Goal: Register for event/course

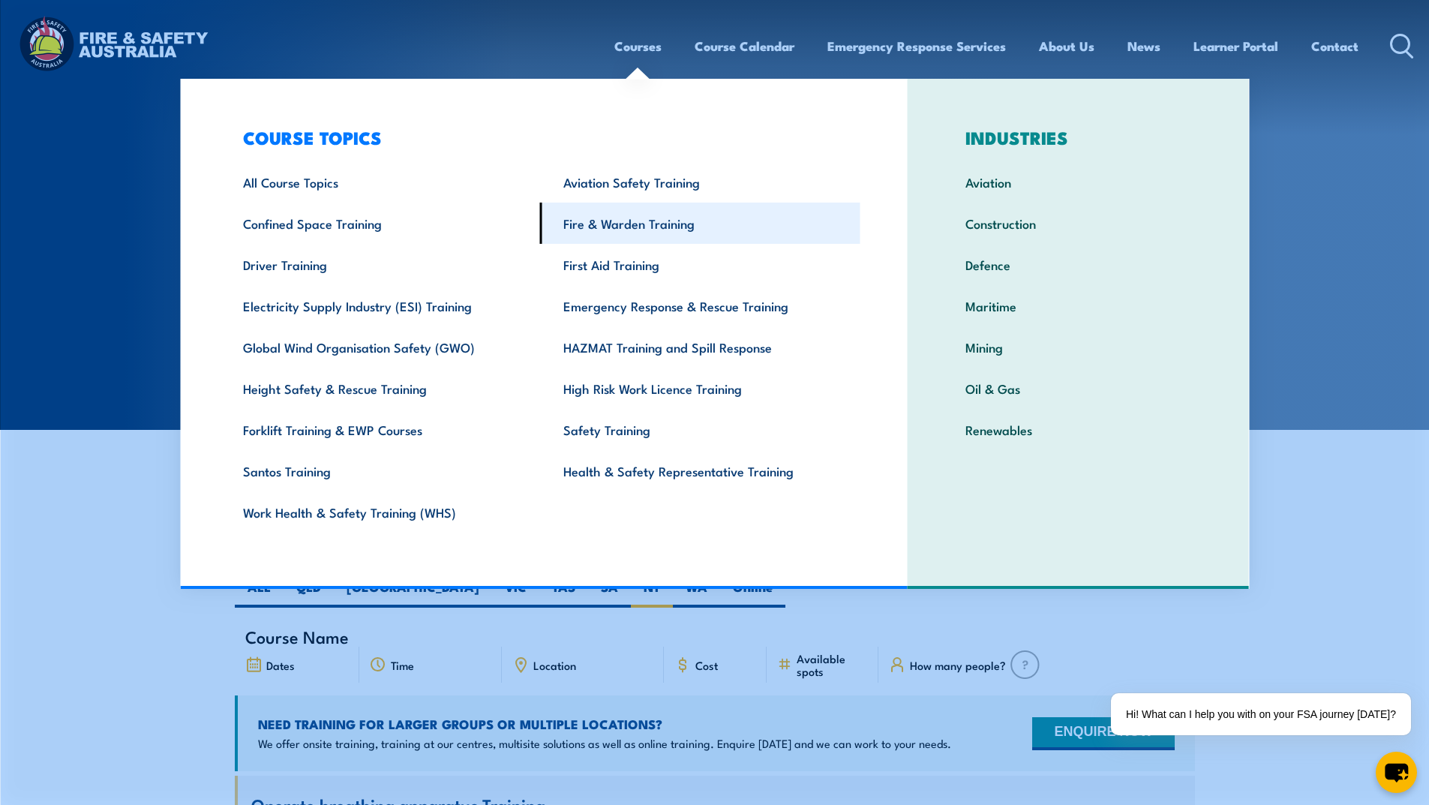
click at [606, 224] on link "Fire & Warden Training" at bounding box center [700, 223] width 320 height 41
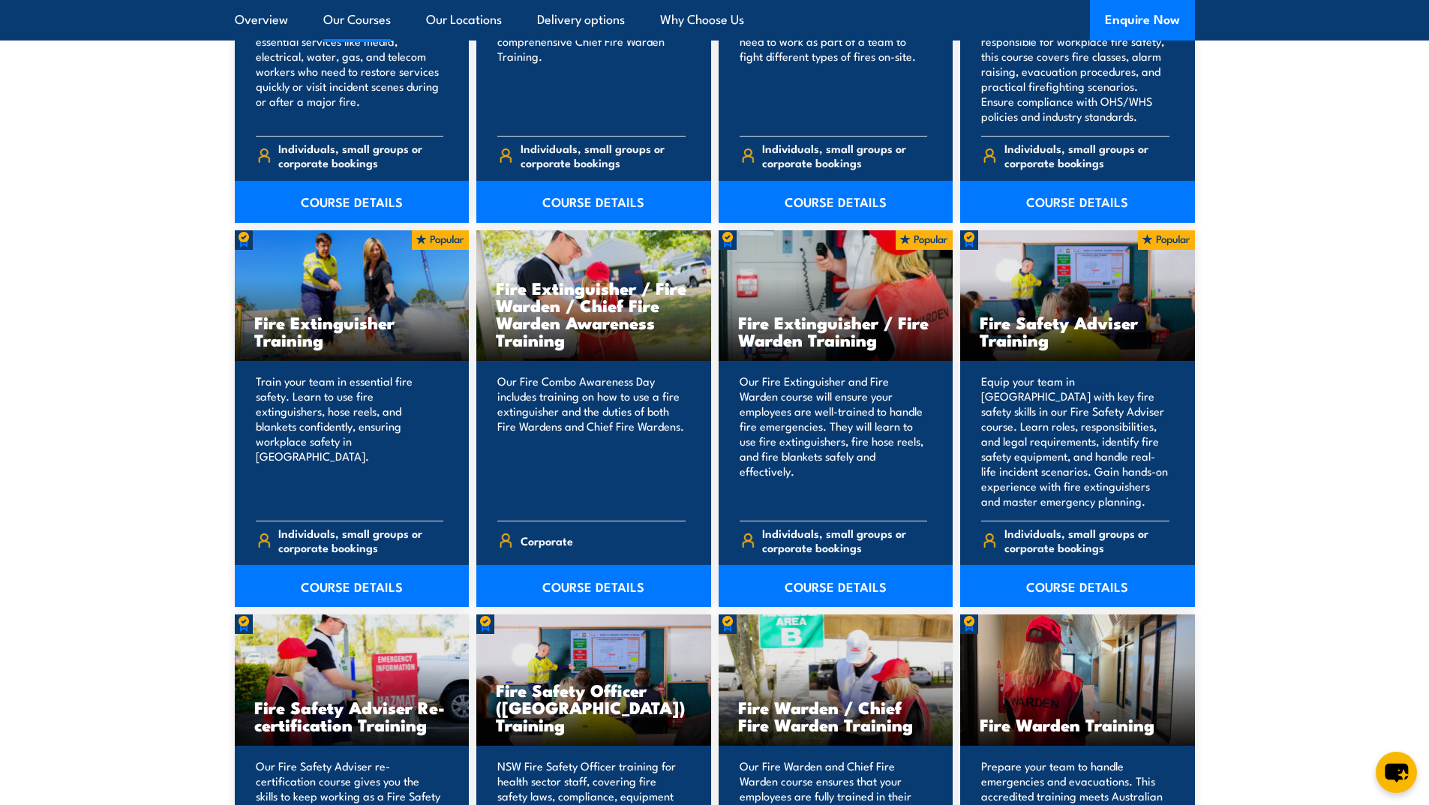
scroll to position [1425, 0]
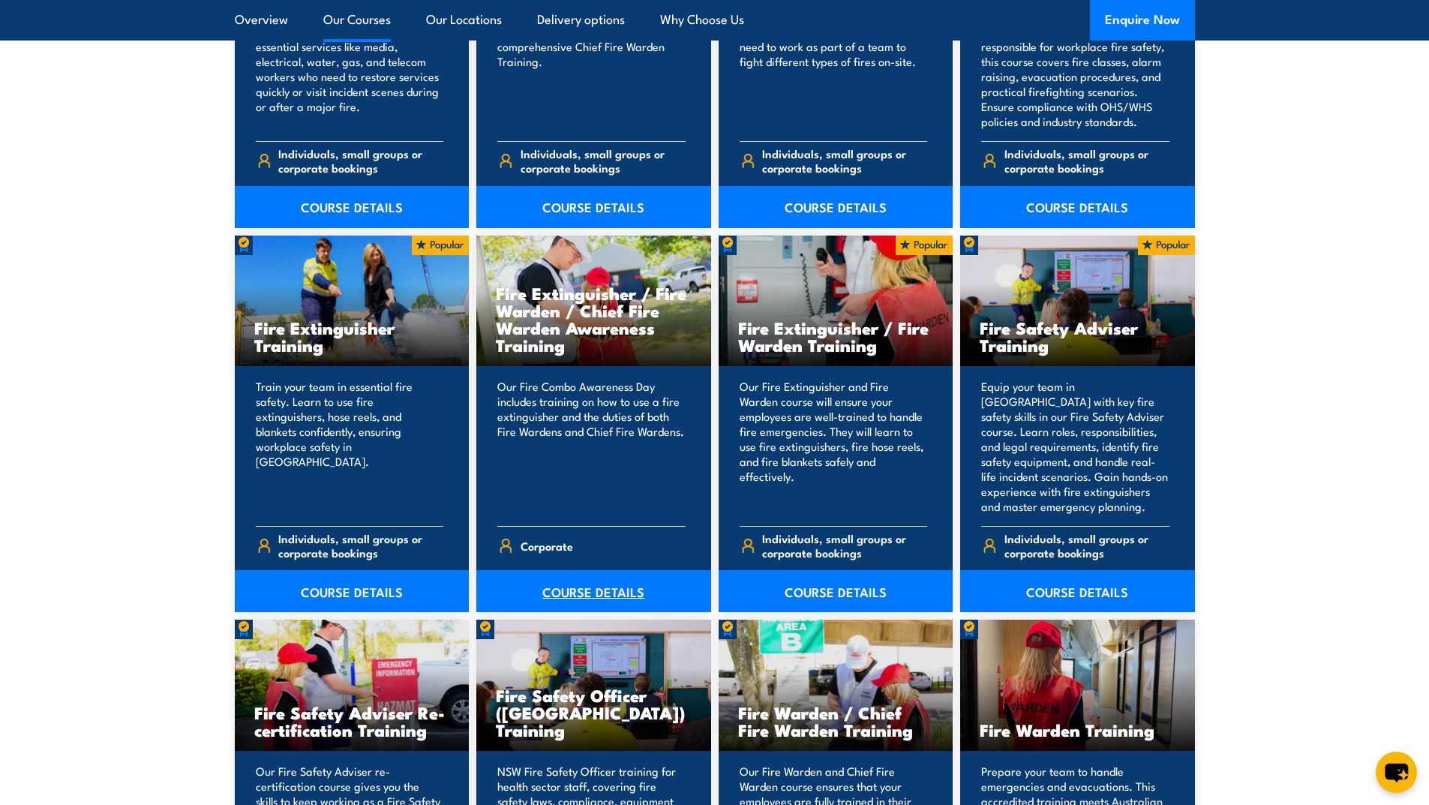
click at [566, 587] on link "COURSE DETAILS" at bounding box center [593, 591] width 235 height 42
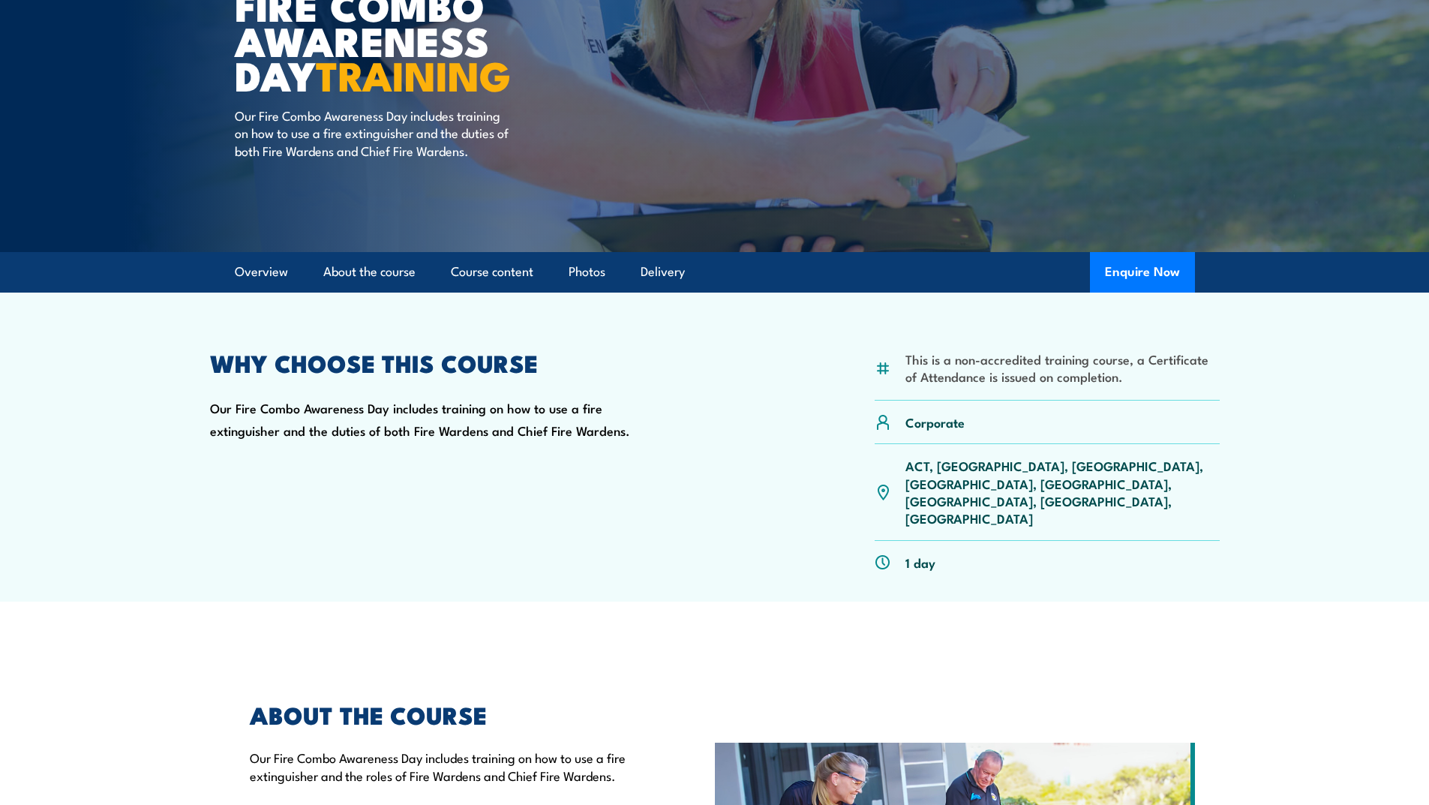
scroll to position [225, 0]
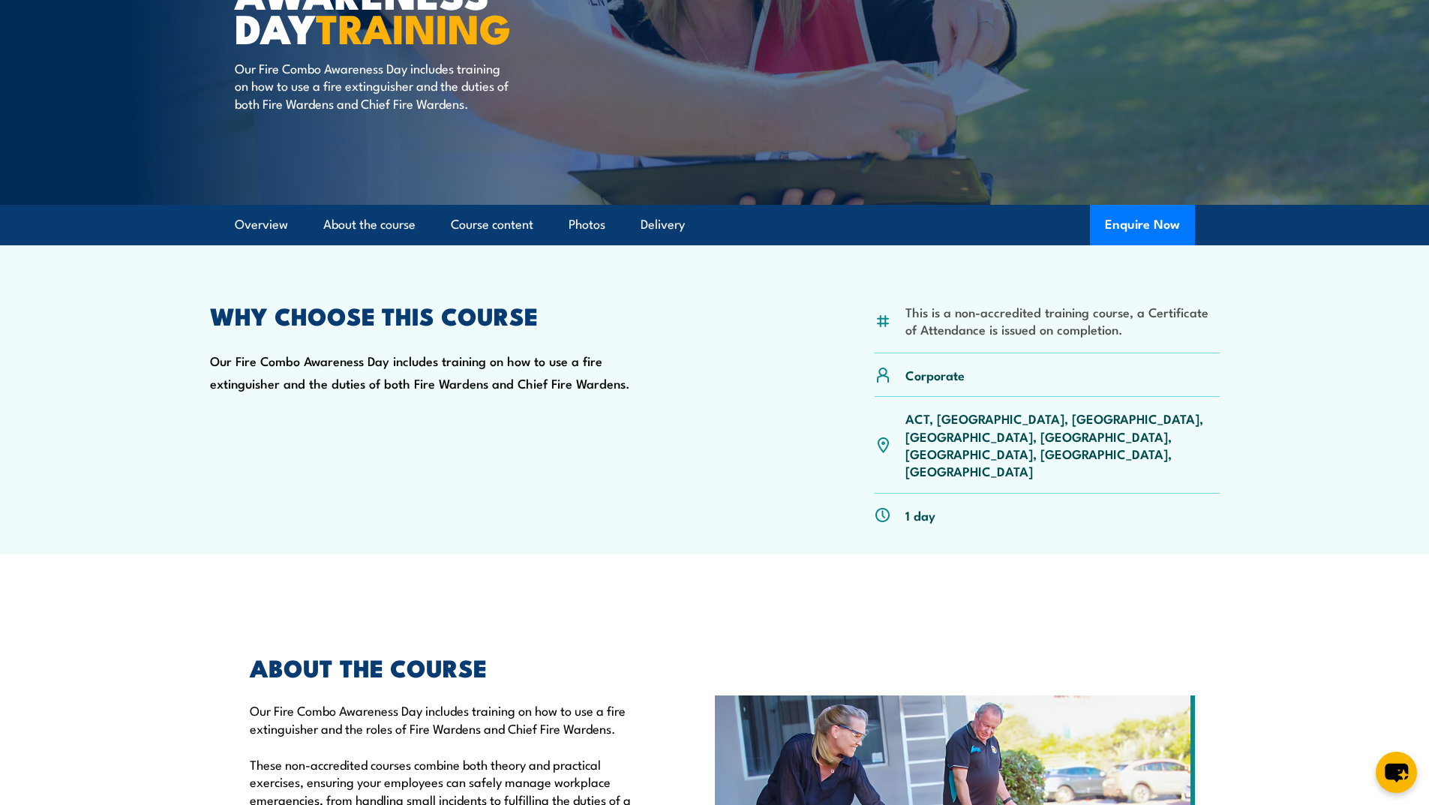
click at [976, 419] on p "ACT, NSW, NT, QLD, SA, TAS, VIC, WA" at bounding box center [1062, 445] width 314 height 71
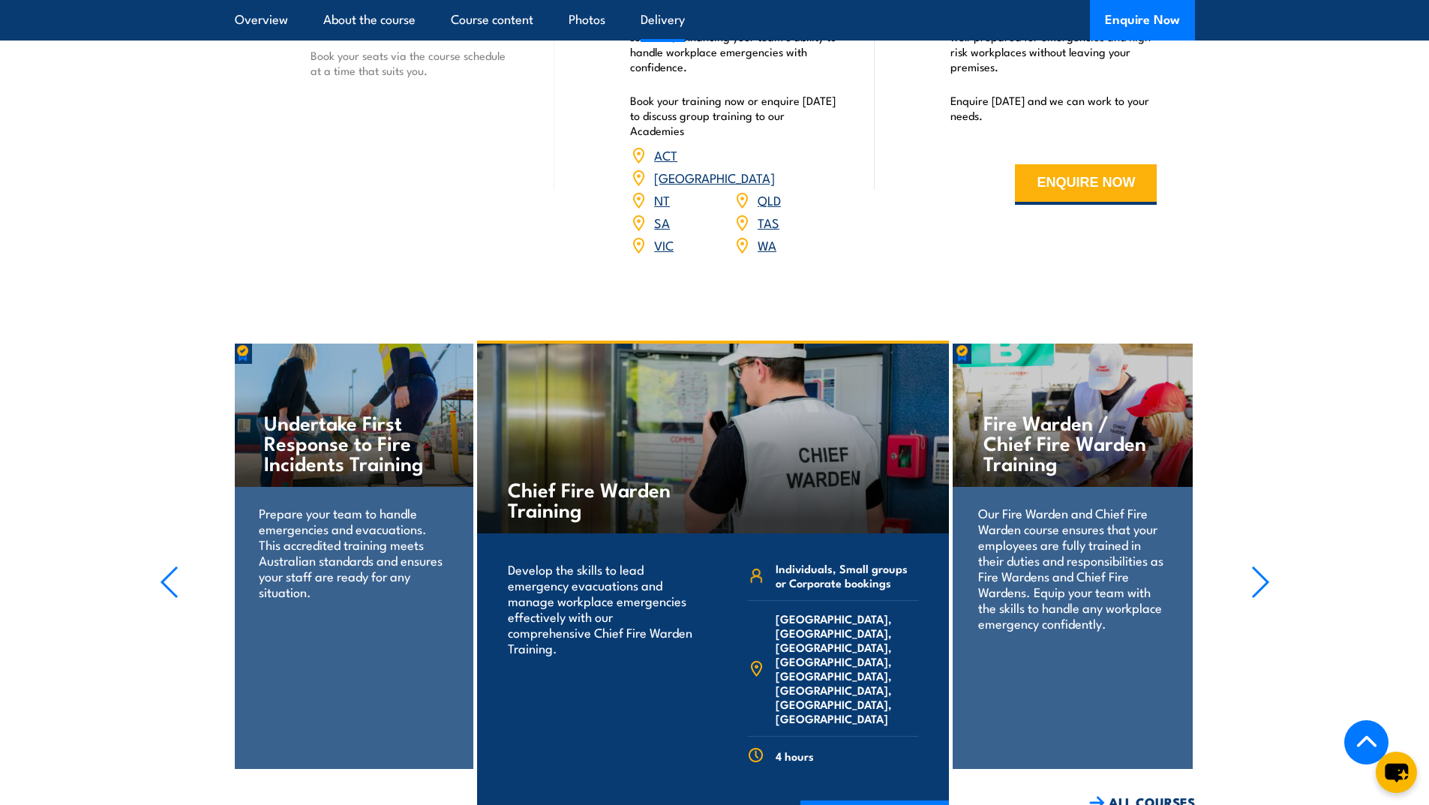
scroll to position [2025, 0]
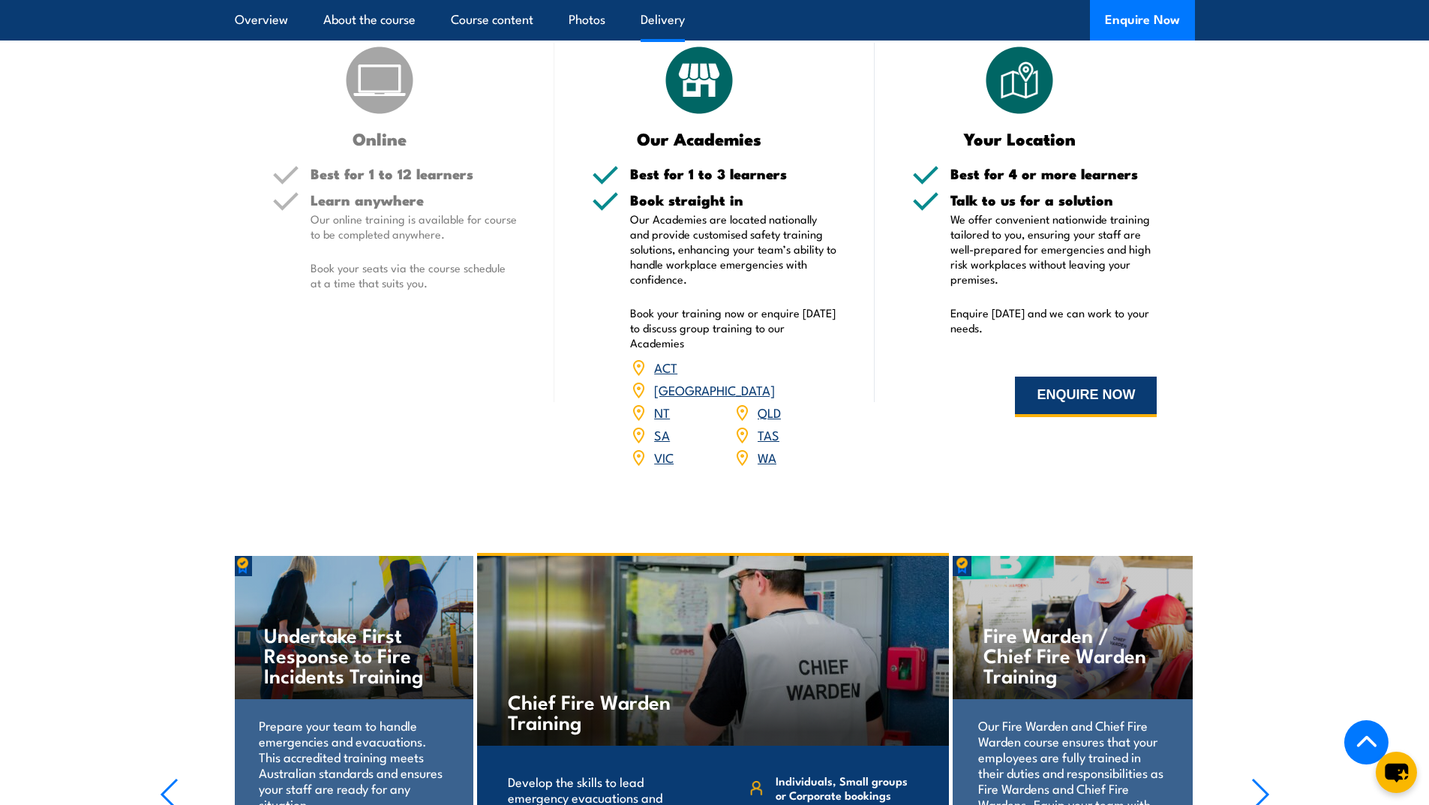
click at [1061, 377] on button "ENQUIRE NOW" at bounding box center [1086, 397] width 142 height 41
click at [664, 403] on link "NT" at bounding box center [662, 412] width 16 height 18
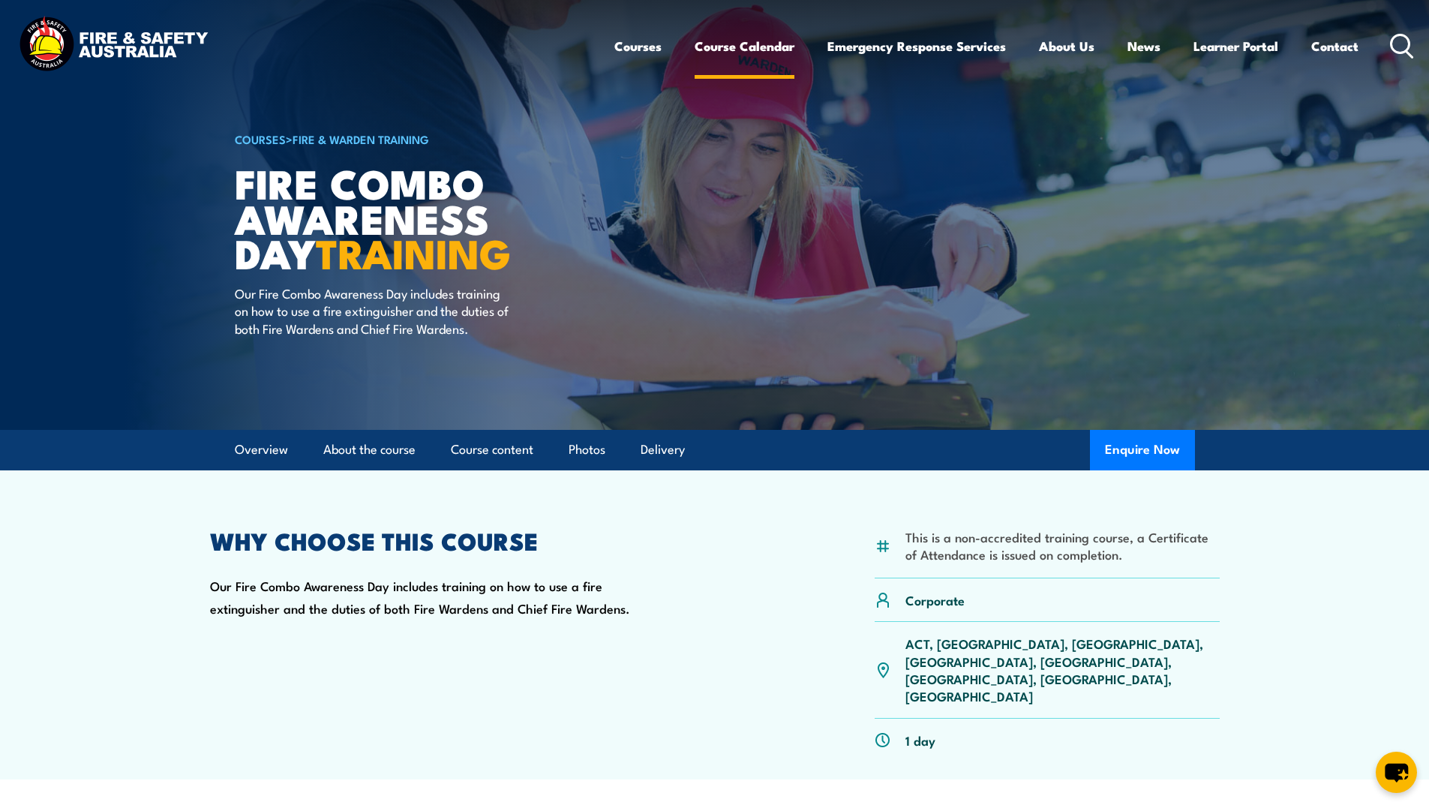
click at [731, 42] on link "Course Calendar" at bounding box center [745, 46] width 100 height 40
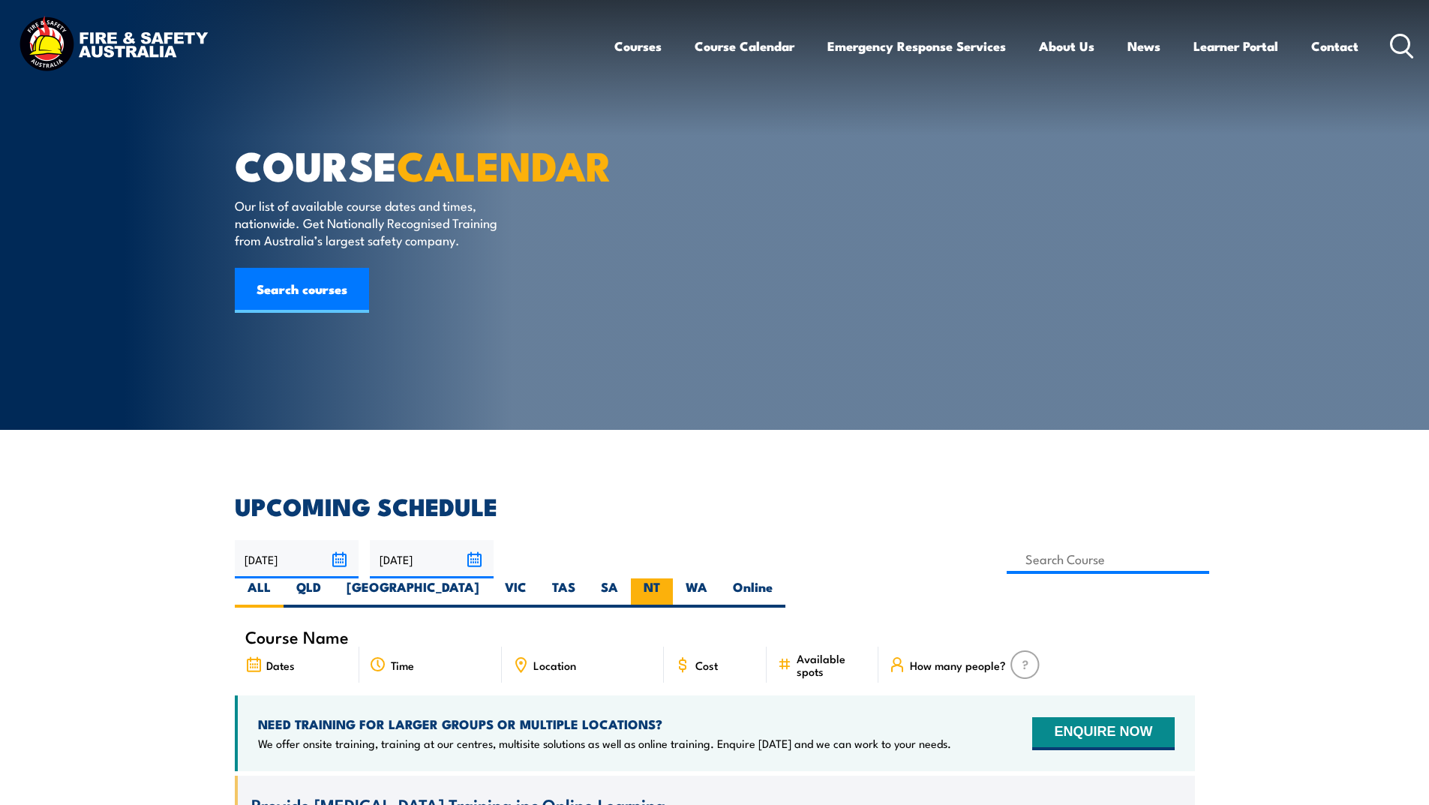
click at [673, 578] on label "NT" at bounding box center [652, 592] width 42 height 29
click at [670, 578] on input "NT" at bounding box center [665, 583] width 10 height 10
radio input "true"
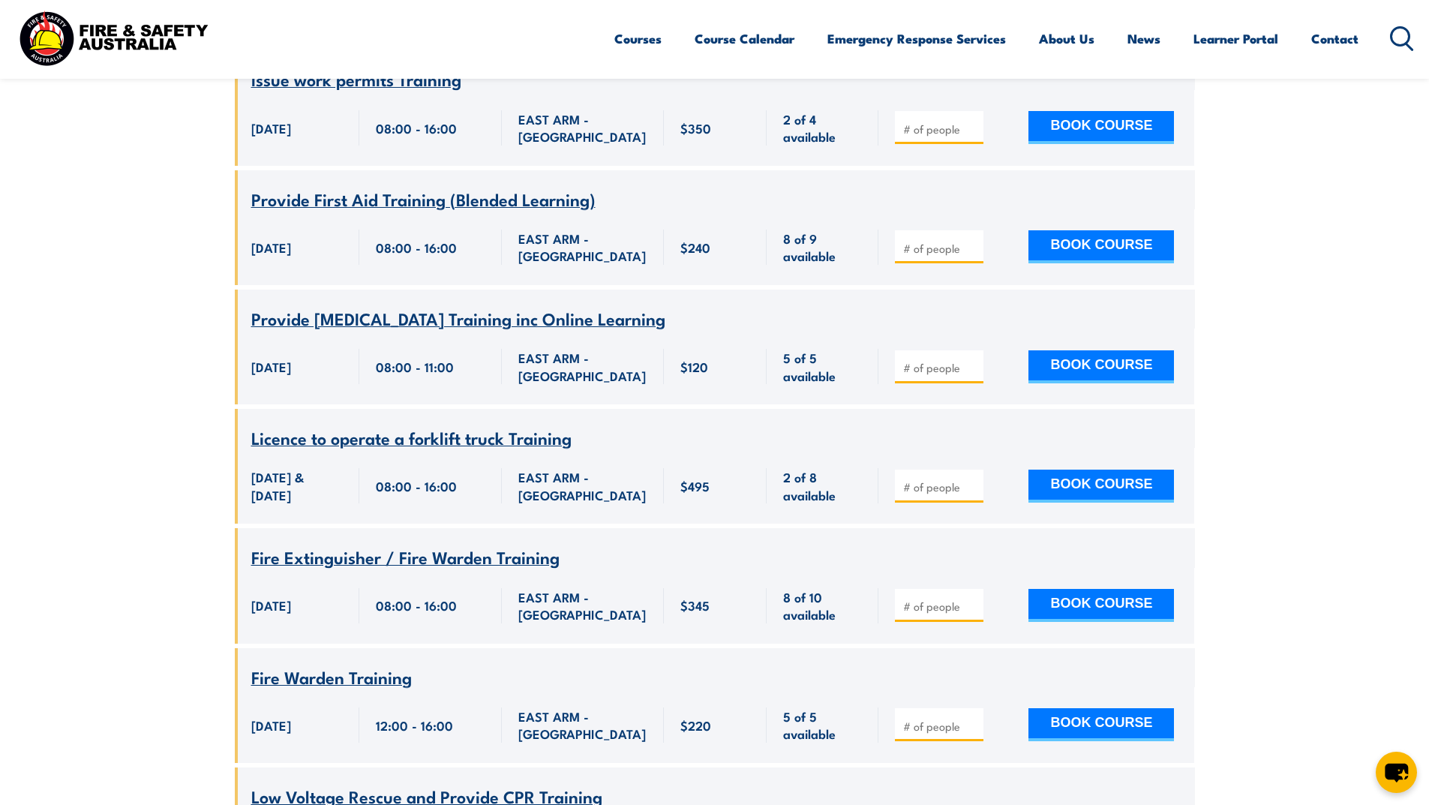
scroll to position [2100, 0]
